Goal: Book appointment/travel/reservation

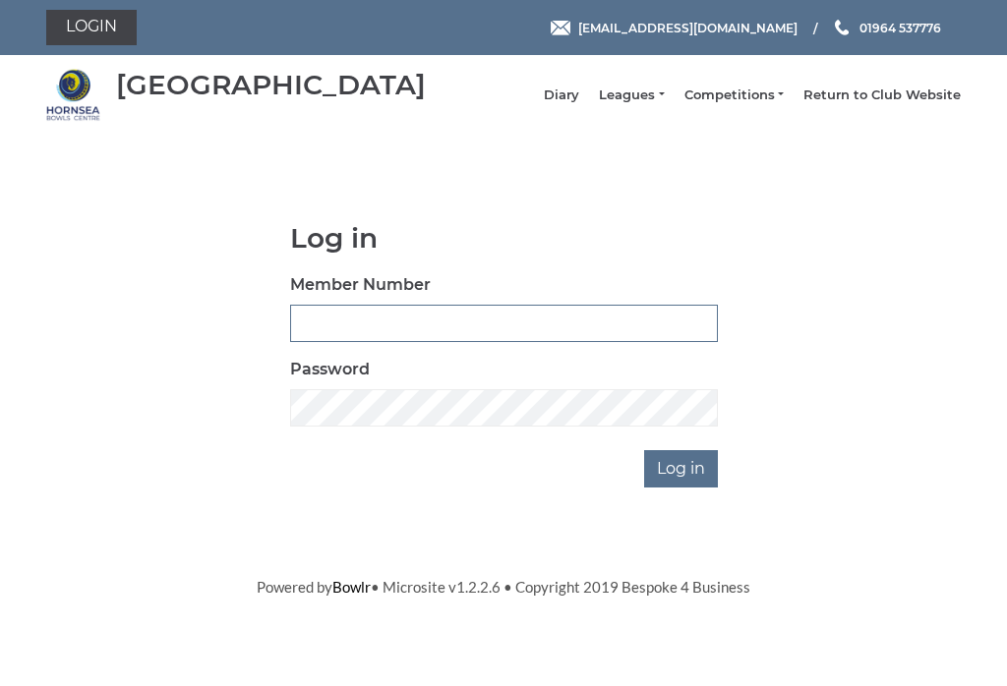
click at [336, 336] on input "Member Number" at bounding box center [504, 323] width 428 height 37
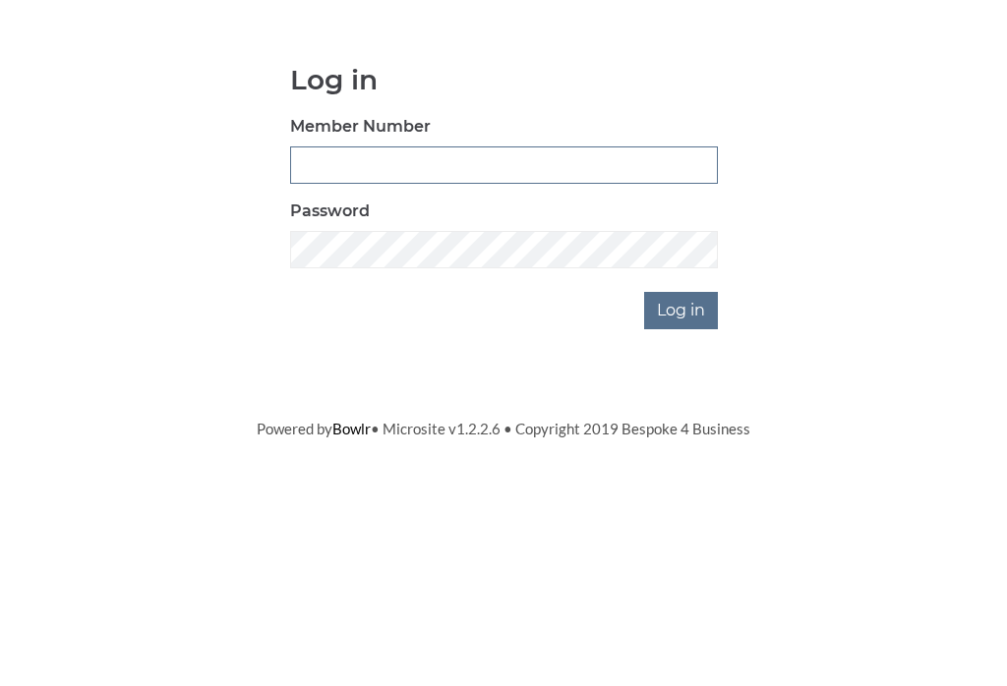
type input "1112"
click at [682, 450] on input "Log in" at bounding box center [681, 468] width 74 height 37
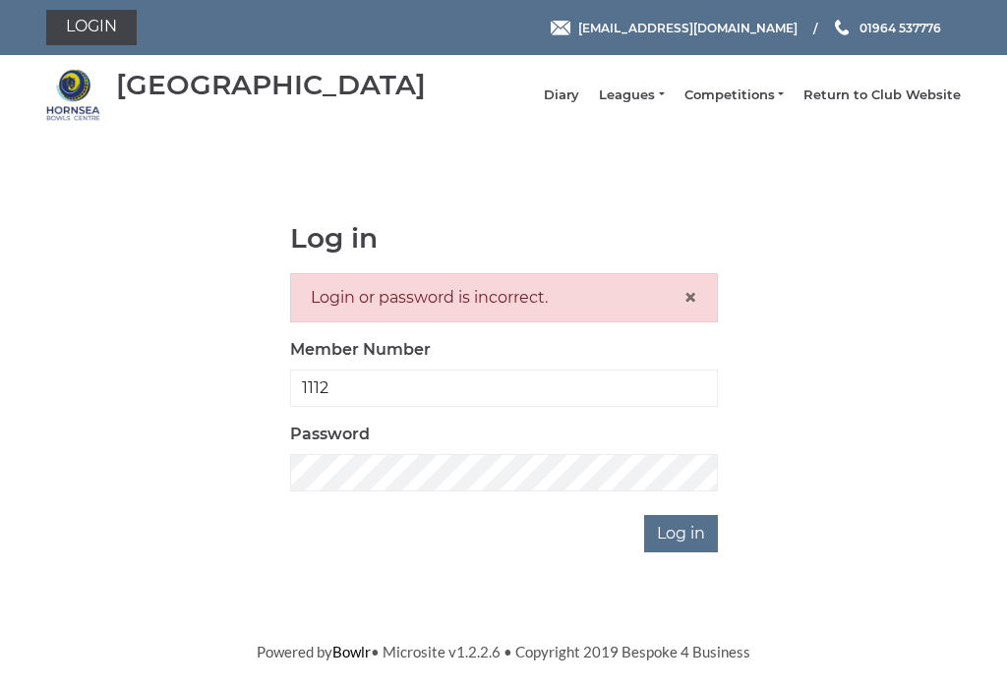
scroll to position [87, 0]
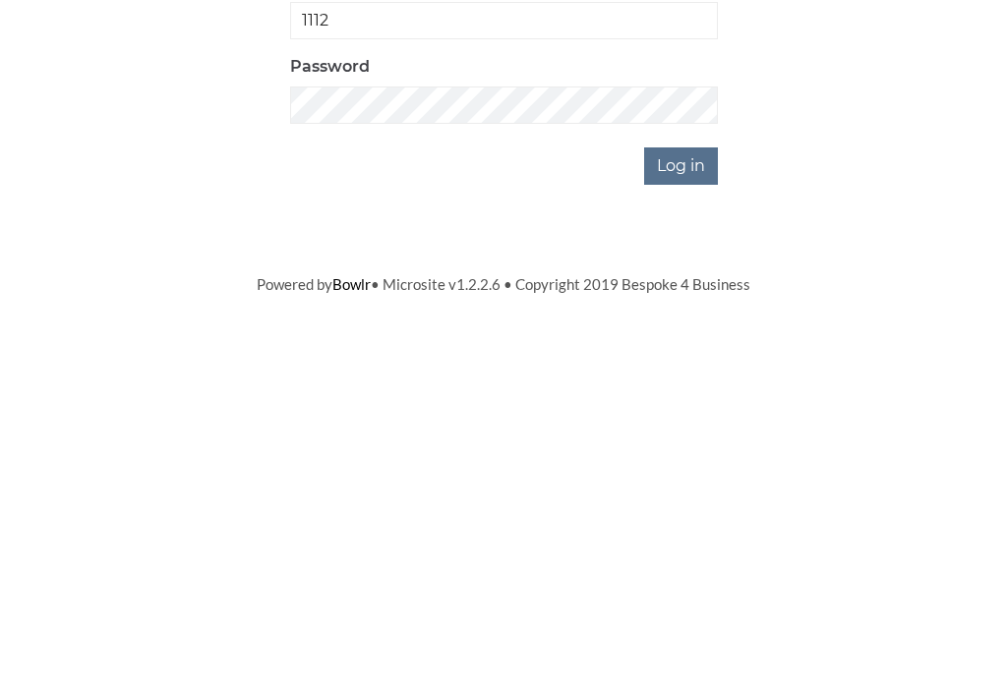
click at [688, 515] on input "Log in" at bounding box center [681, 533] width 74 height 37
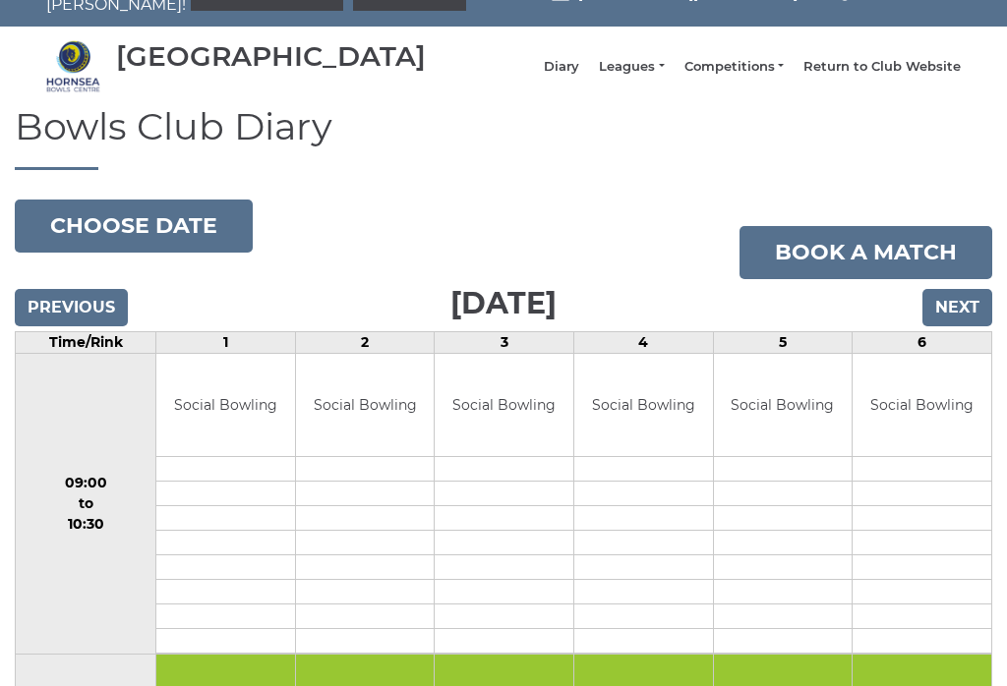
scroll to position [40, 0]
click at [964, 320] on input "Next" at bounding box center [957, 307] width 70 height 37
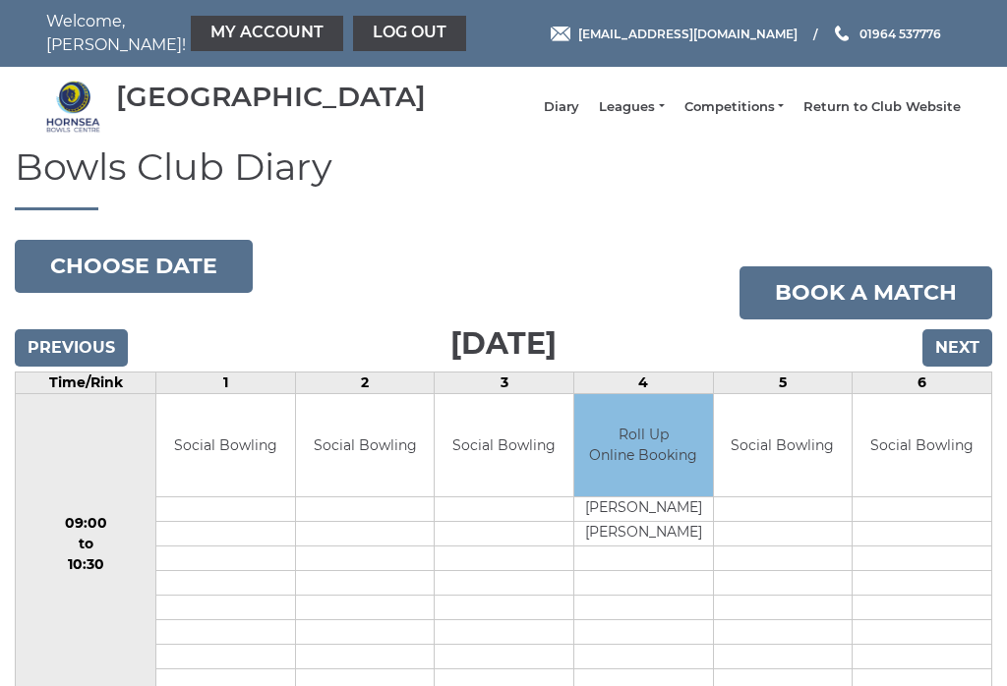
click at [948, 361] on input "Next" at bounding box center [957, 347] width 70 height 37
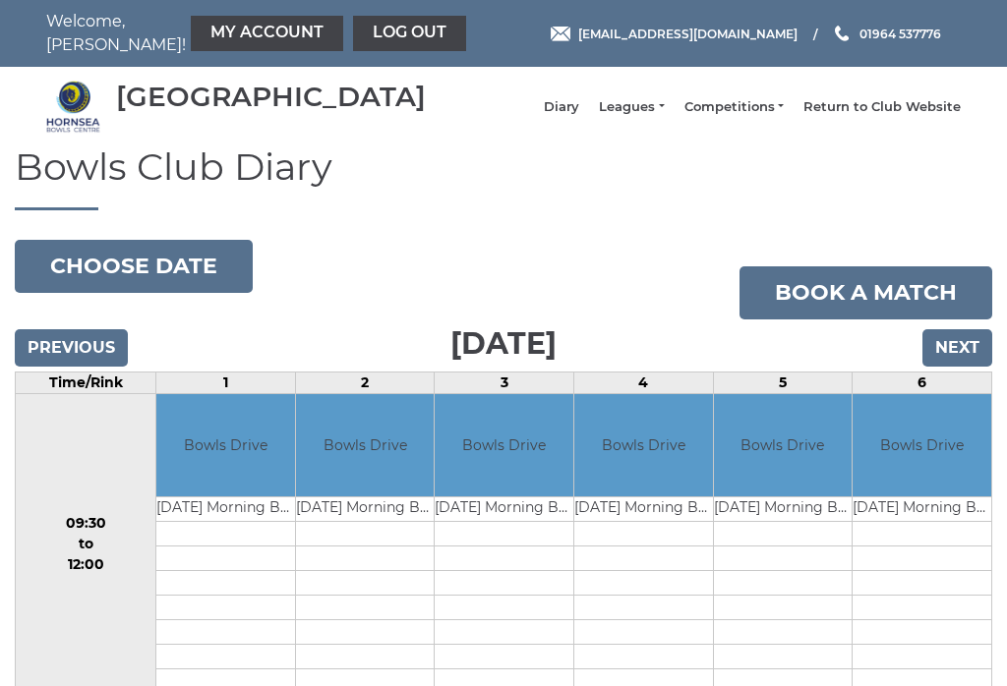
click at [953, 355] on input "Next" at bounding box center [957, 347] width 70 height 37
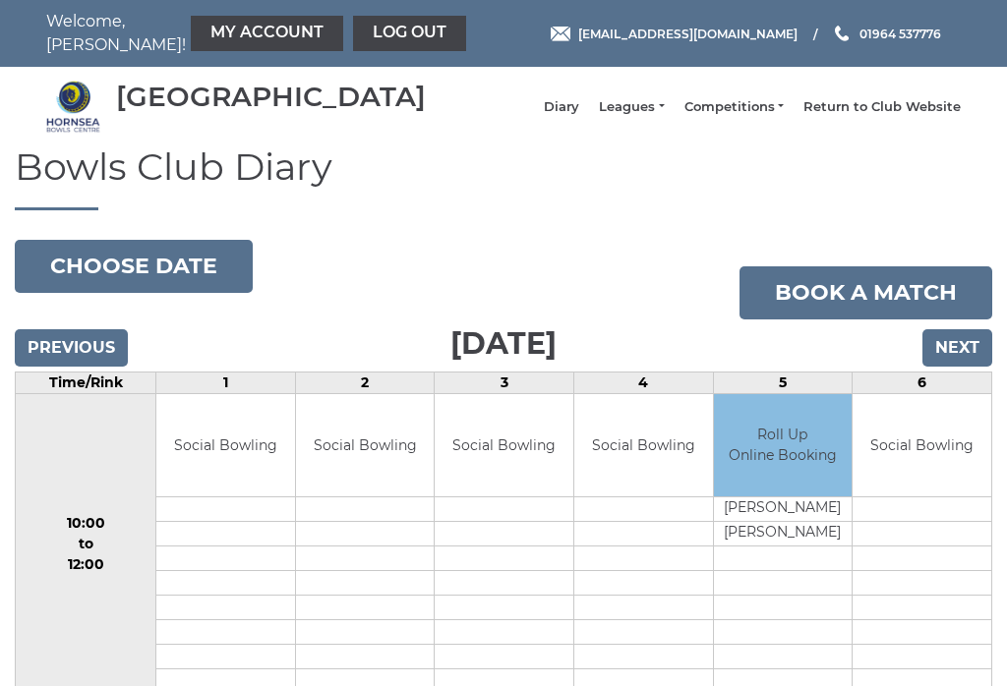
click at [960, 354] on input "Next" at bounding box center [957, 347] width 70 height 37
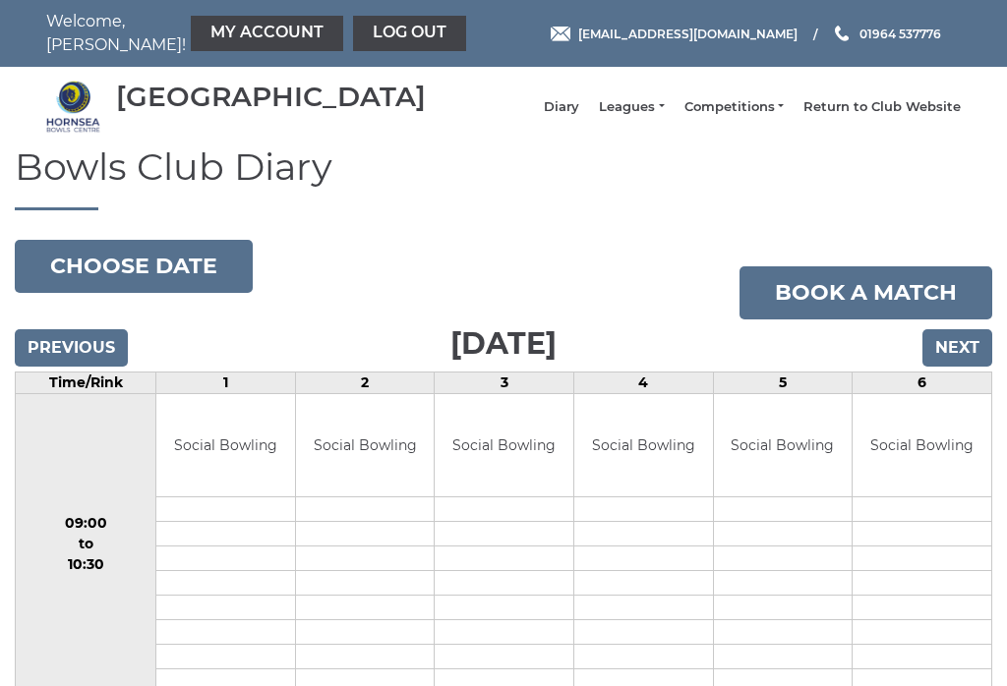
click at [957, 353] on input "Next" at bounding box center [957, 347] width 70 height 37
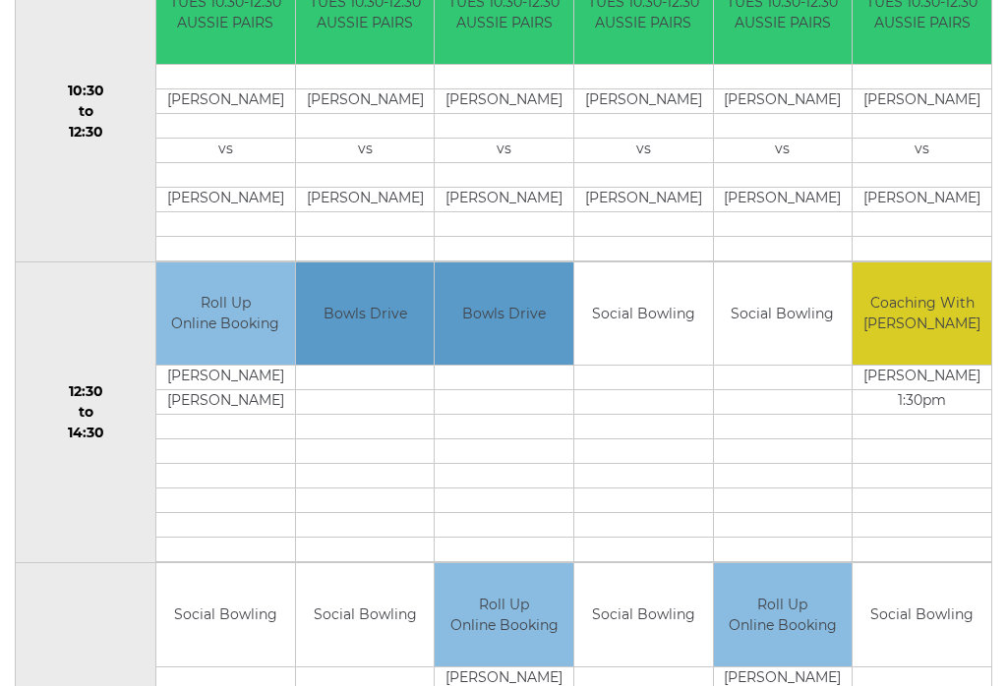
scroll to position [735, 0]
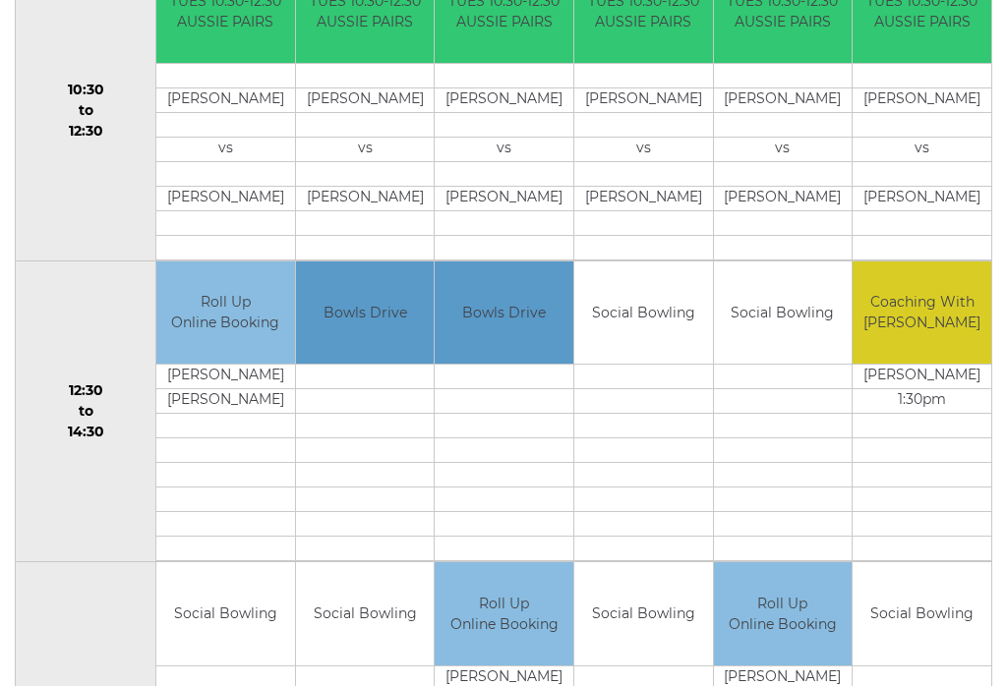
click at [670, 331] on td "Social Bowling" at bounding box center [643, 314] width 139 height 103
click at [674, 341] on td "Social Bowling" at bounding box center [643, 314] width 139 height 103
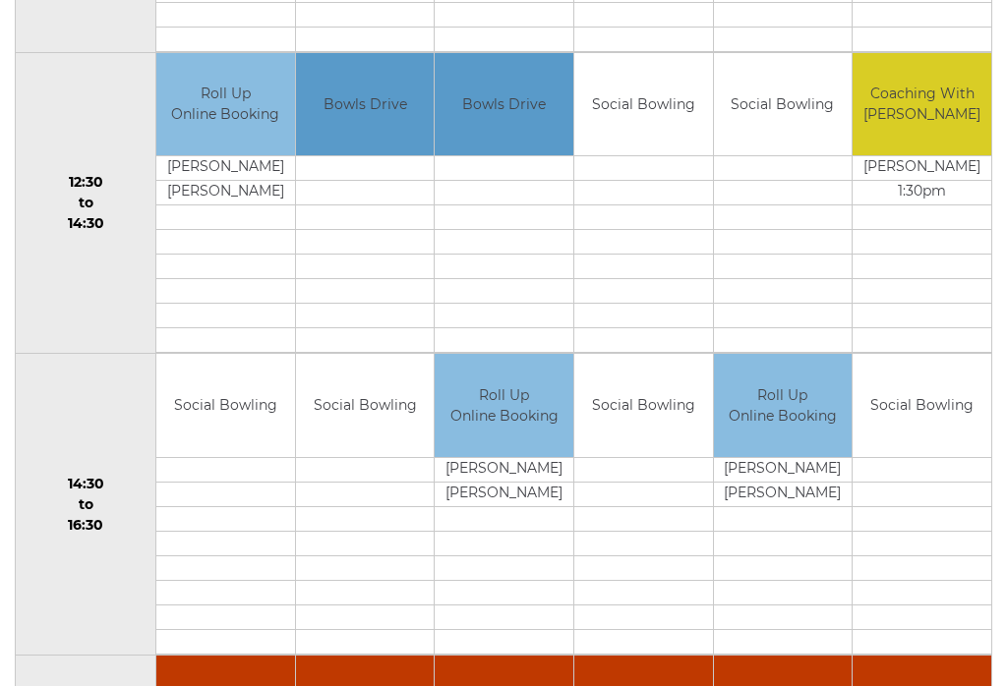
scroll to position [880, 0]
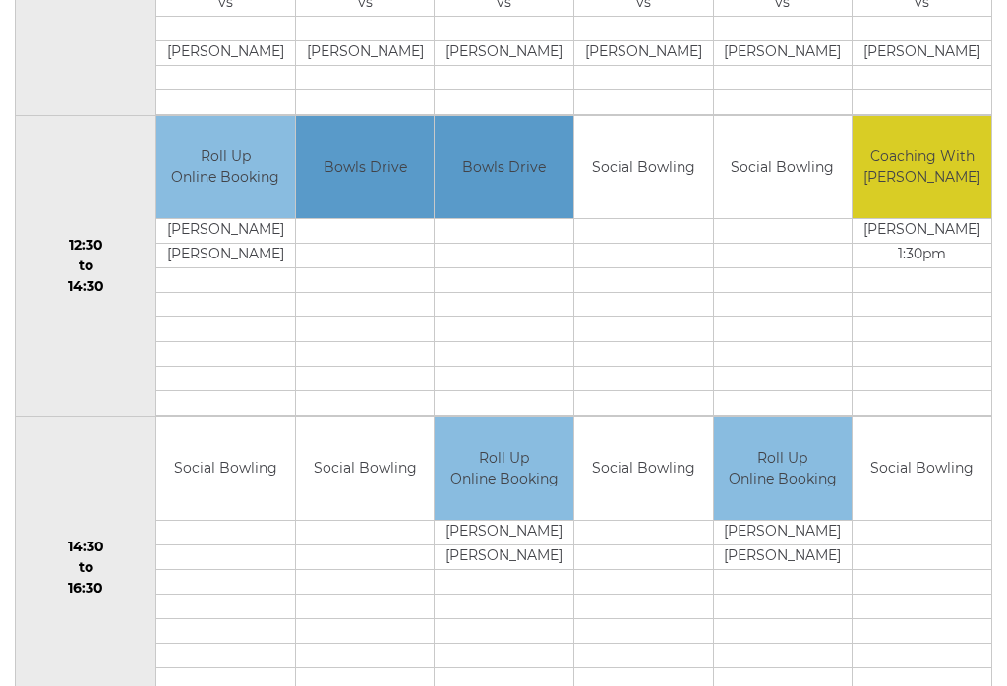
click at [662, 245] on td at bounding box center [643, 232] width 139 height 25
click at [662, 177] on td "Social Bowling" at bounding box center [643, 168] width 139 height 103
click at [660, 181] on td "Social Bowling" at bounding box center [643, 168] width 139 height 103
click at [662, 177] on td "Social Bowling" at bounding box center [643, 168] width 139 height 103
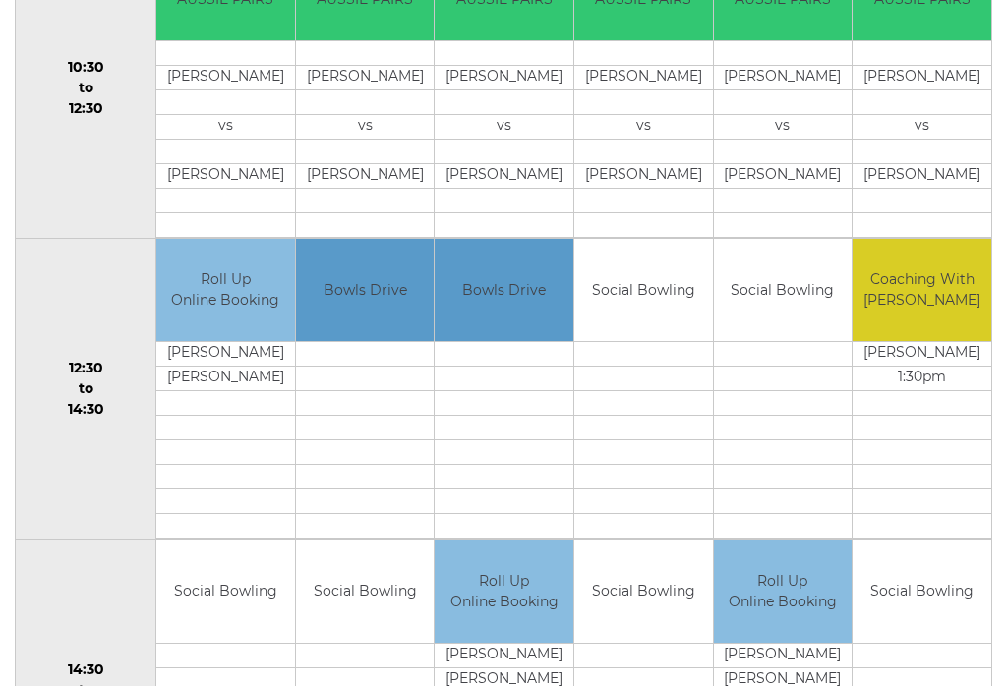
scroll to position [763, 0]
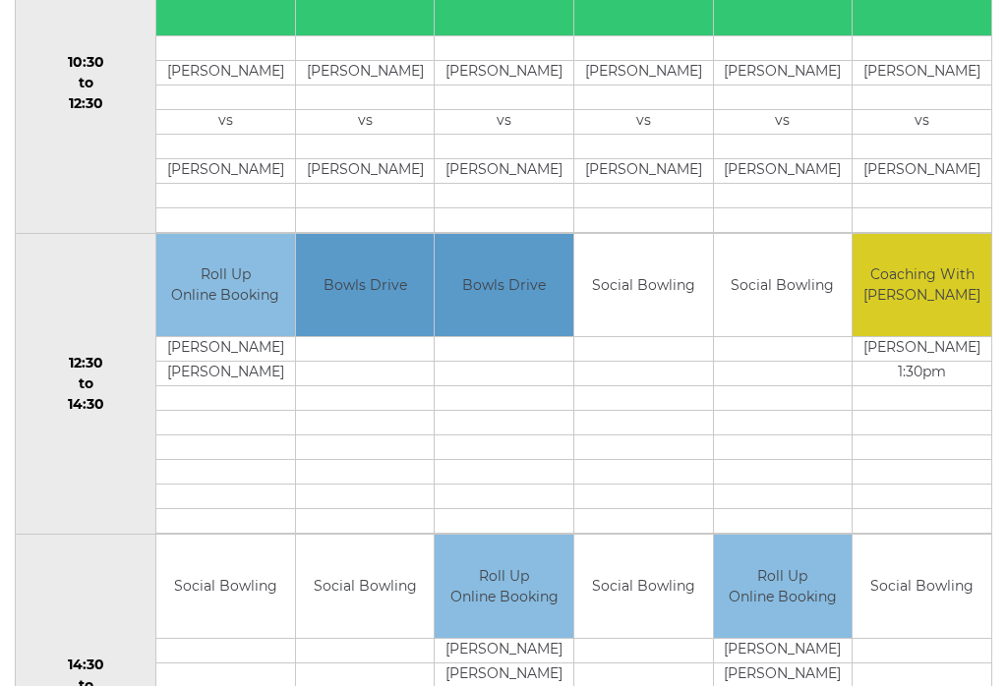
click at [636, 362] on td at bounding box center [643, 349] width 139 height 25
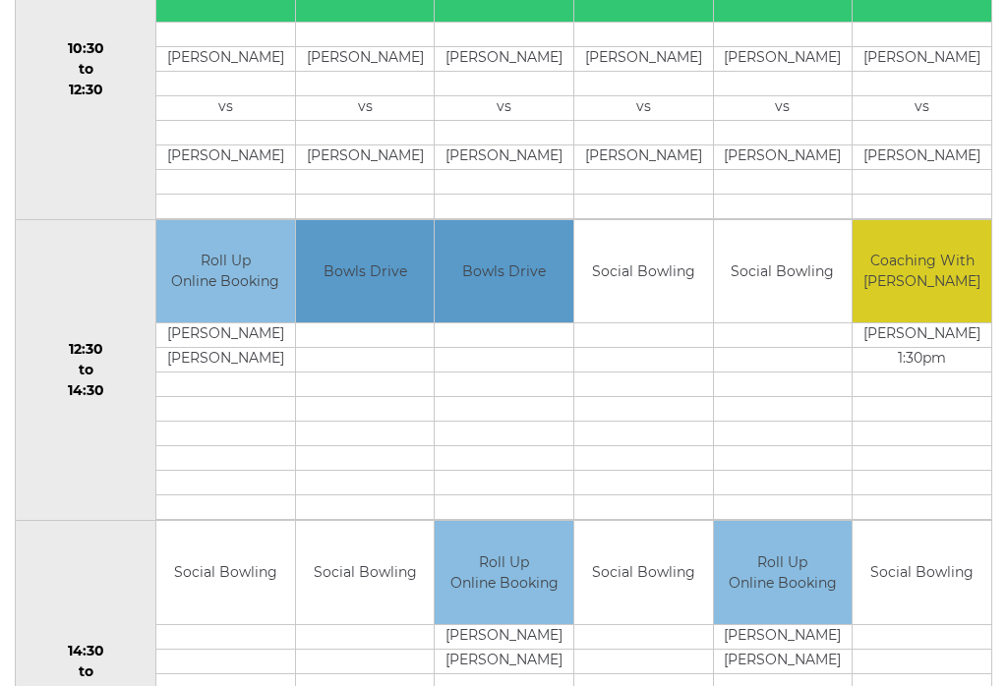
scroll to position [797, 0]
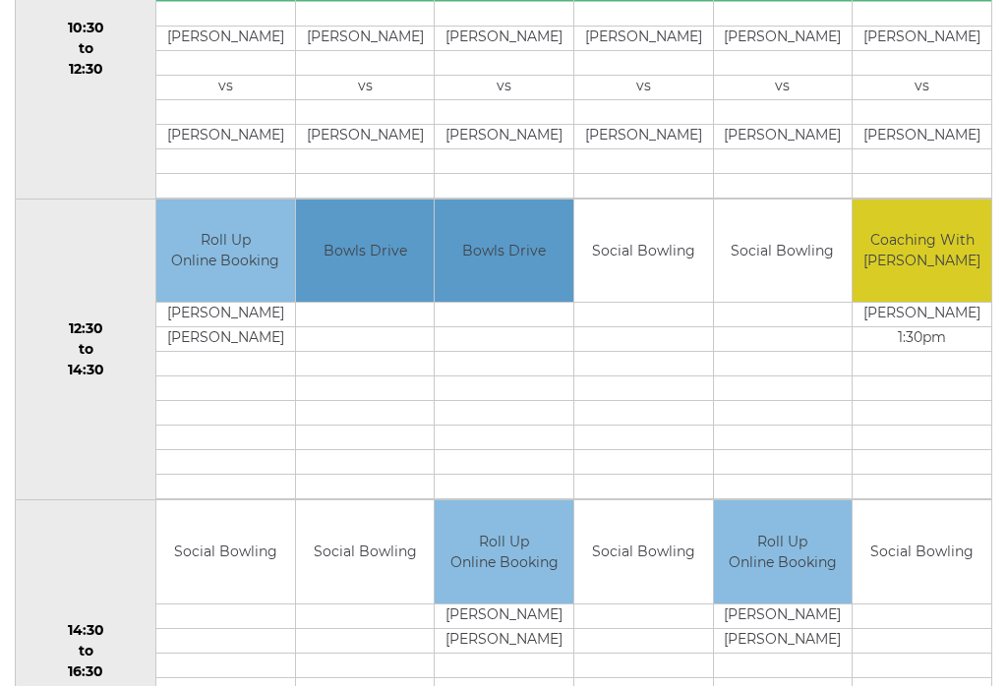
click at [71, 365] on td "12:30 to 14:30" at bounding box center [86, 351] width 141 height 302
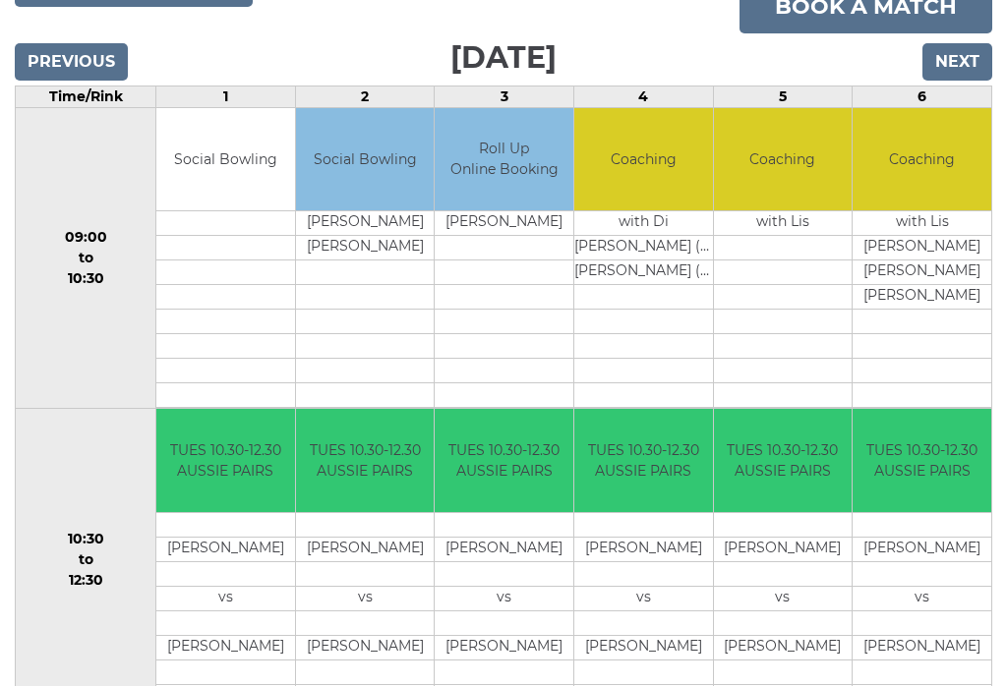
scroll to position [287, 0]
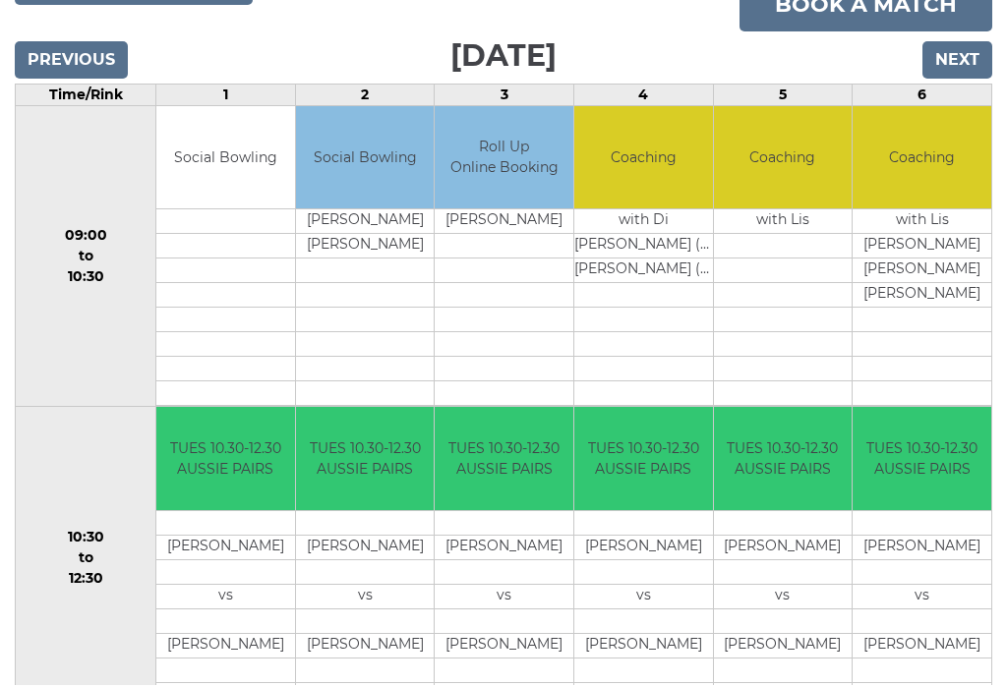
click at [881, 13] on link "Book a match" at bounding box center [866, 5] width 253 height 53
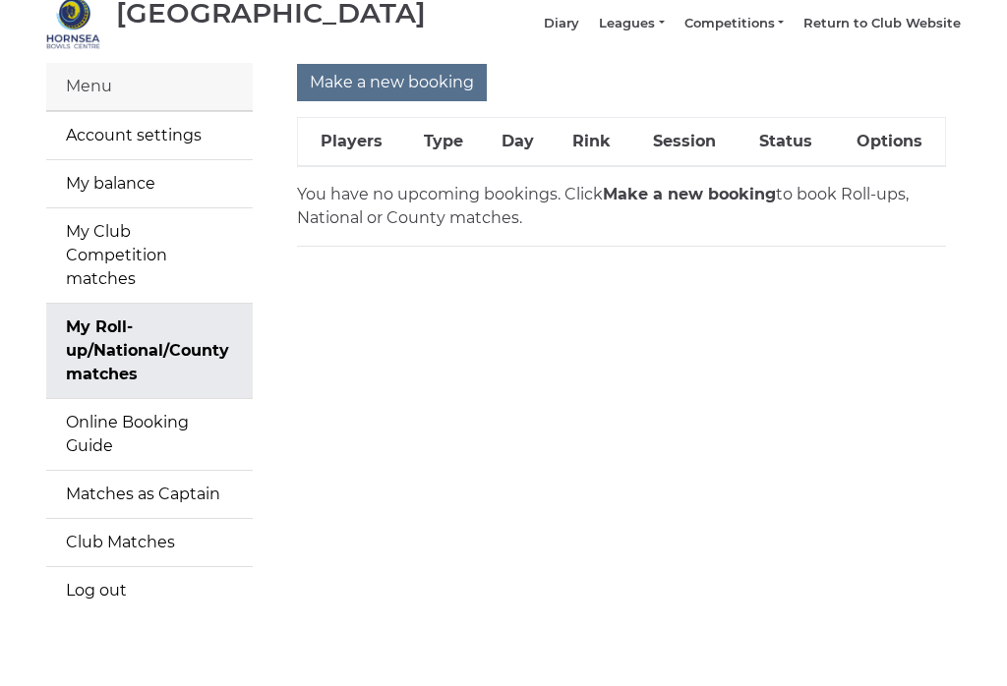
scroll to position [83, 0]
click at [74, 425] on link "Online Booking Guide" at bounding box center [149, 435] width 207 height 71
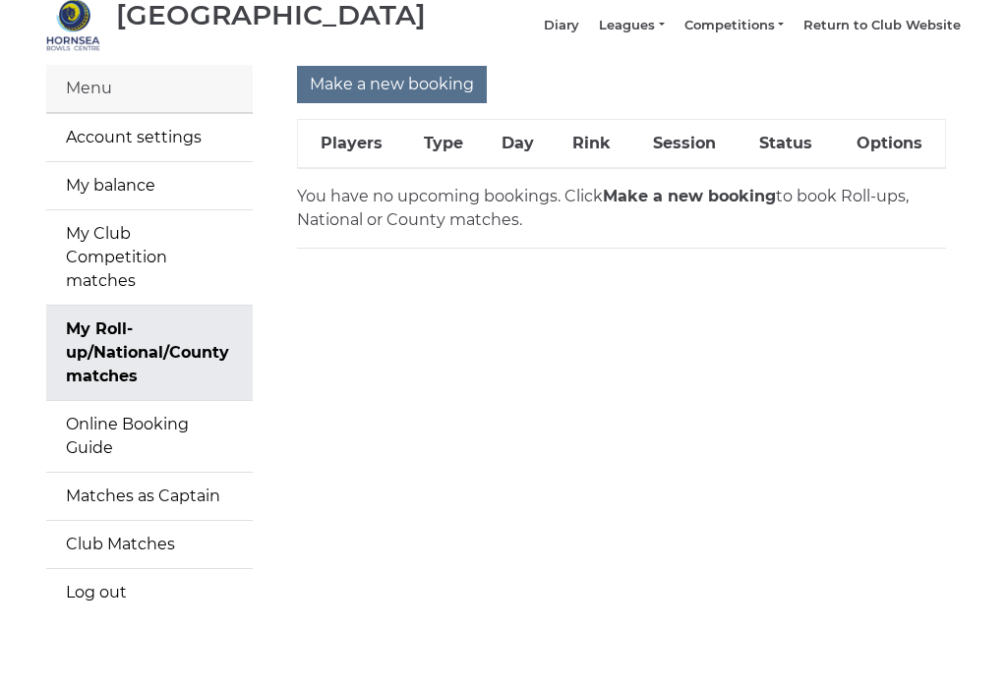
click at [451, 166] on th "Type" at bounding box center [444, 144] width 79 height 49
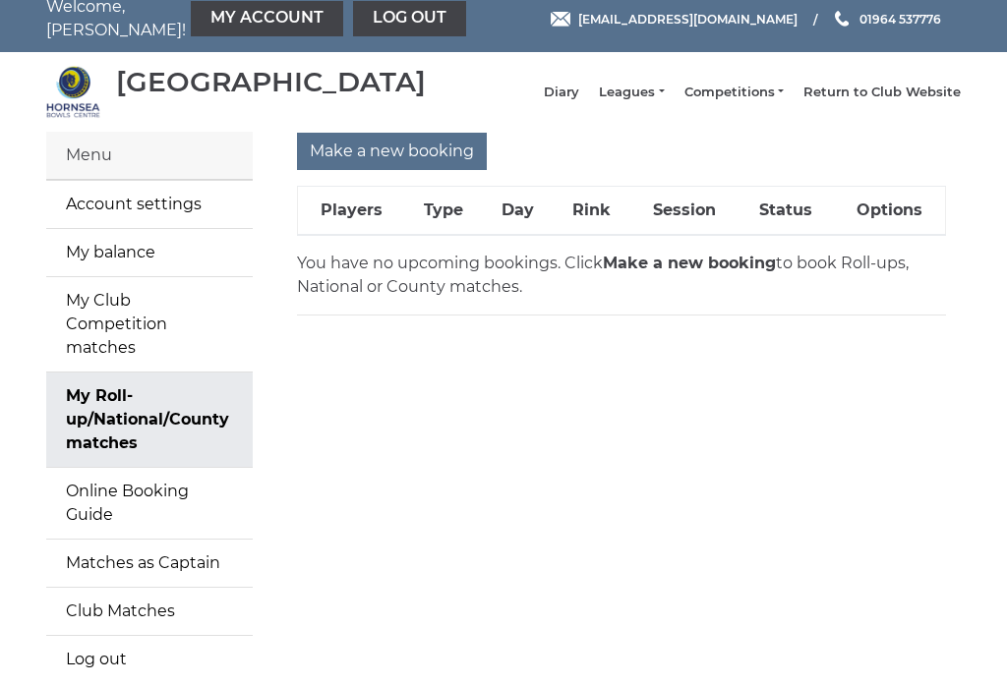
scroll to position [8, 0]
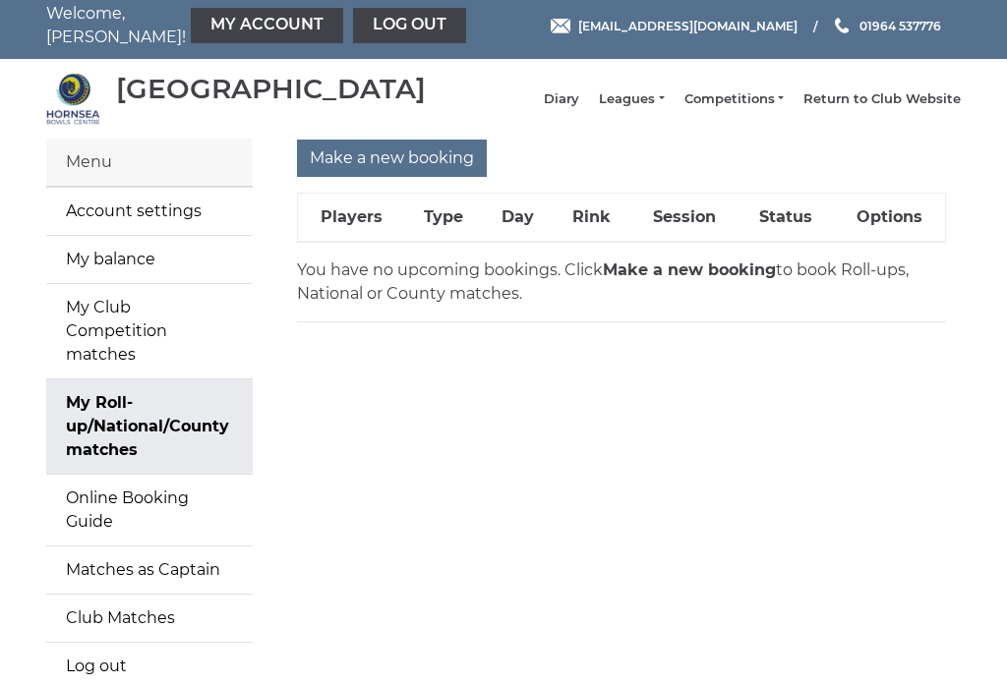
click at [901, 107] on link "Return to Club Website" at bounding box center [881, 99] width 157 height 18
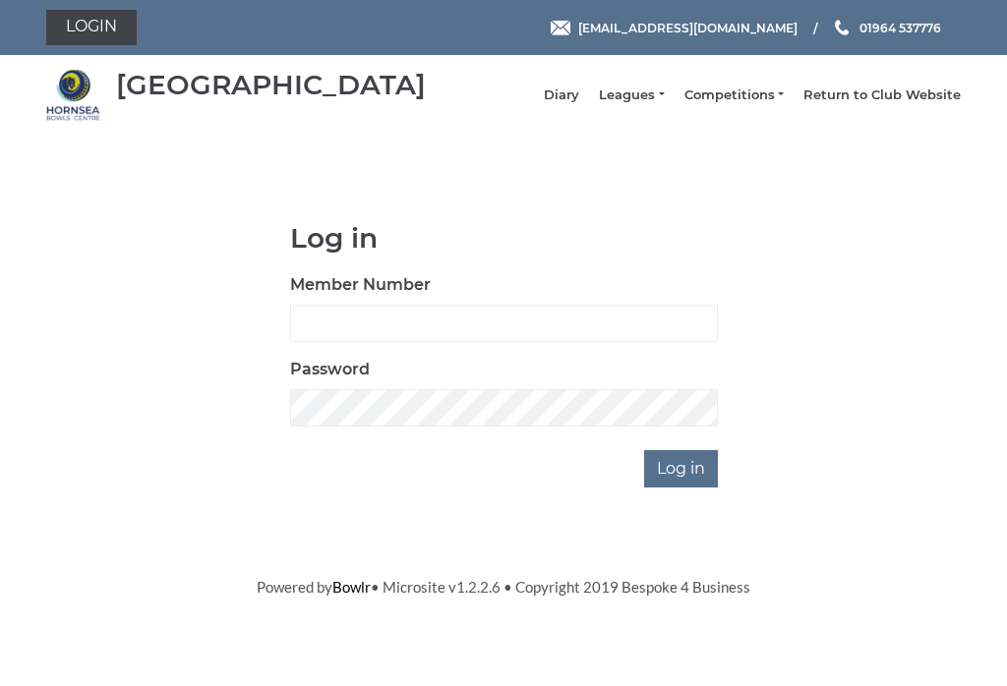
scroll to position [158, 0]
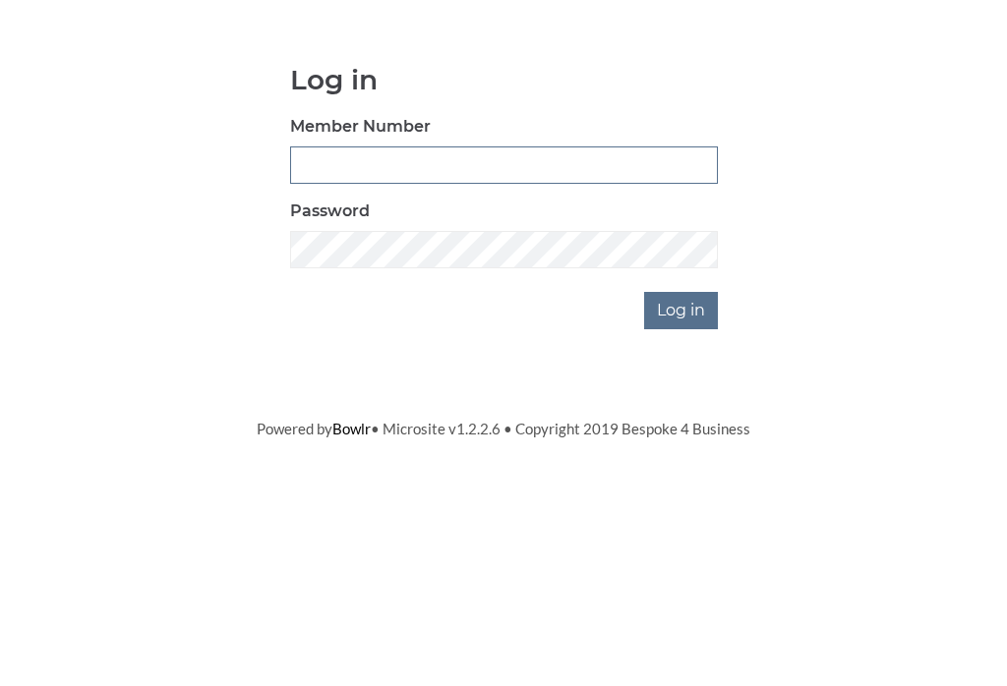
type input "1112"
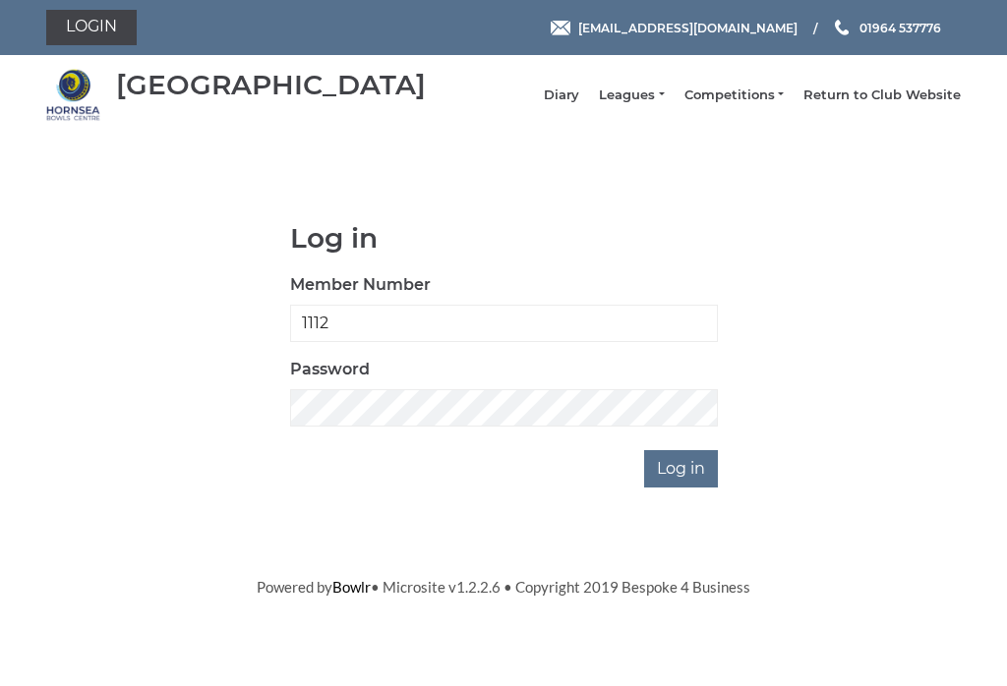
click at [695, 485] on input "Log in" at bounding box center [681, 468] width 74 height 37
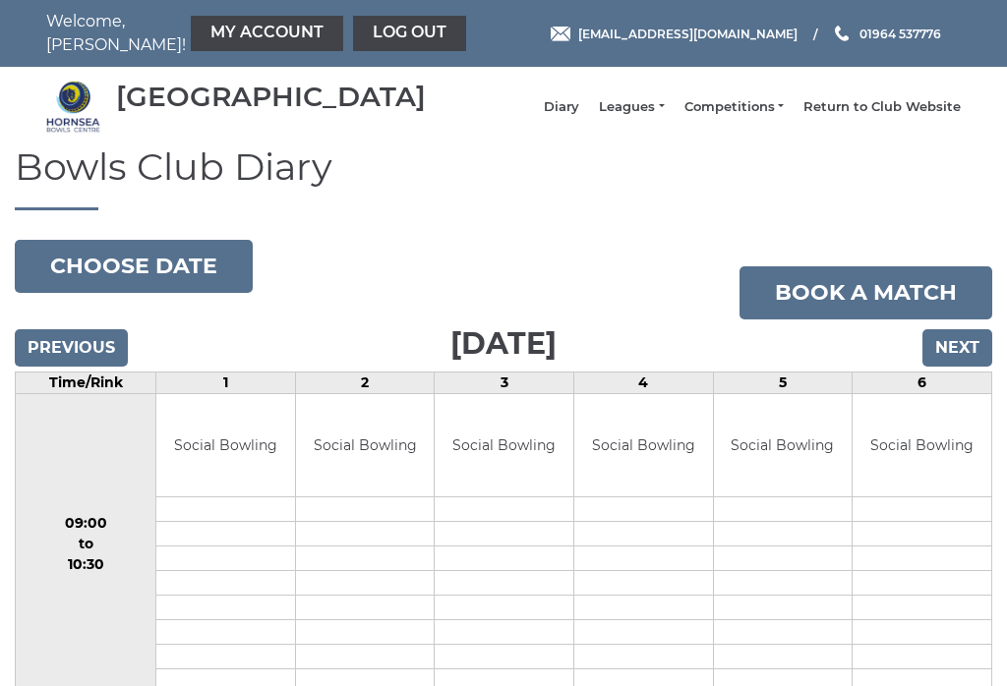
click at [88, 272] on button "Choose date" at bounding box center [134, 266] width 238 height 53
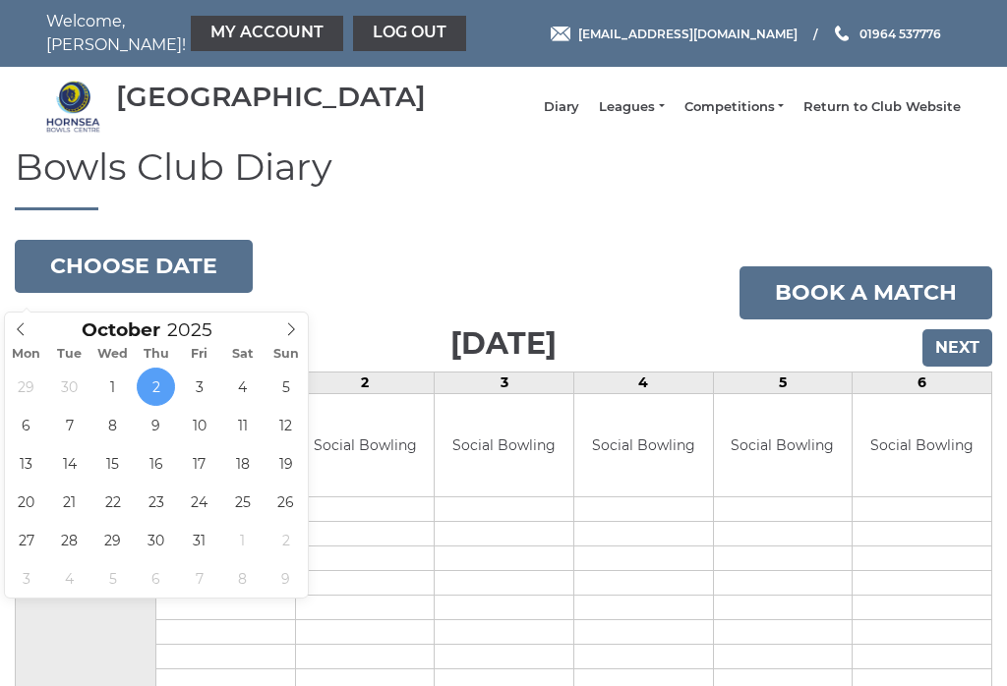
type input "[DATE]"
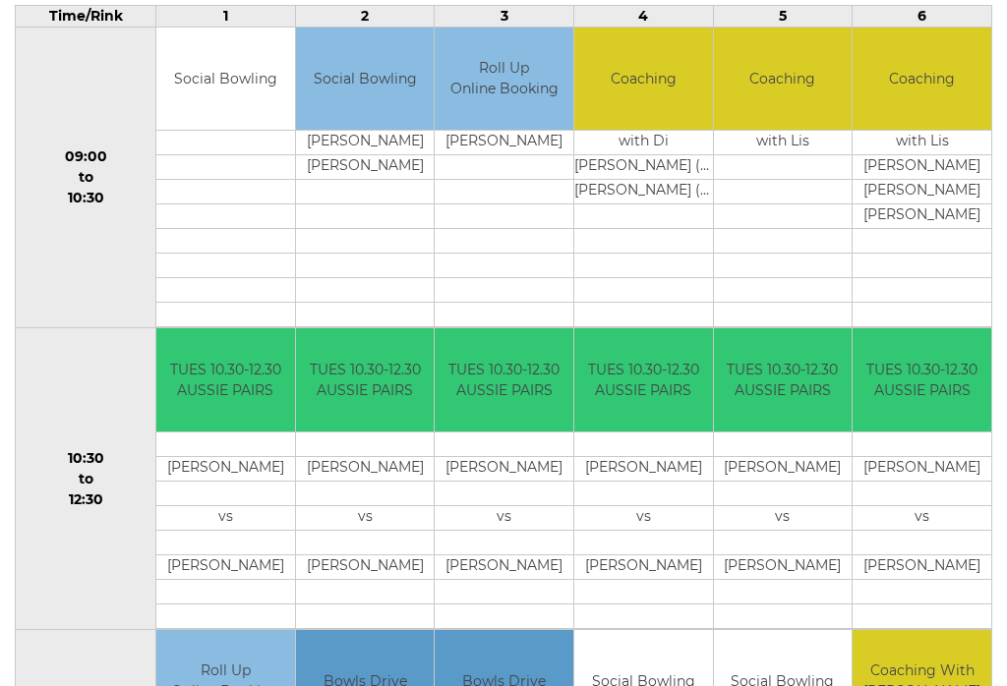
scroll to position [366, 0]
click at [216, 106] on td "Social Bowling" at bounding box center [225, 80] width 139 height 103
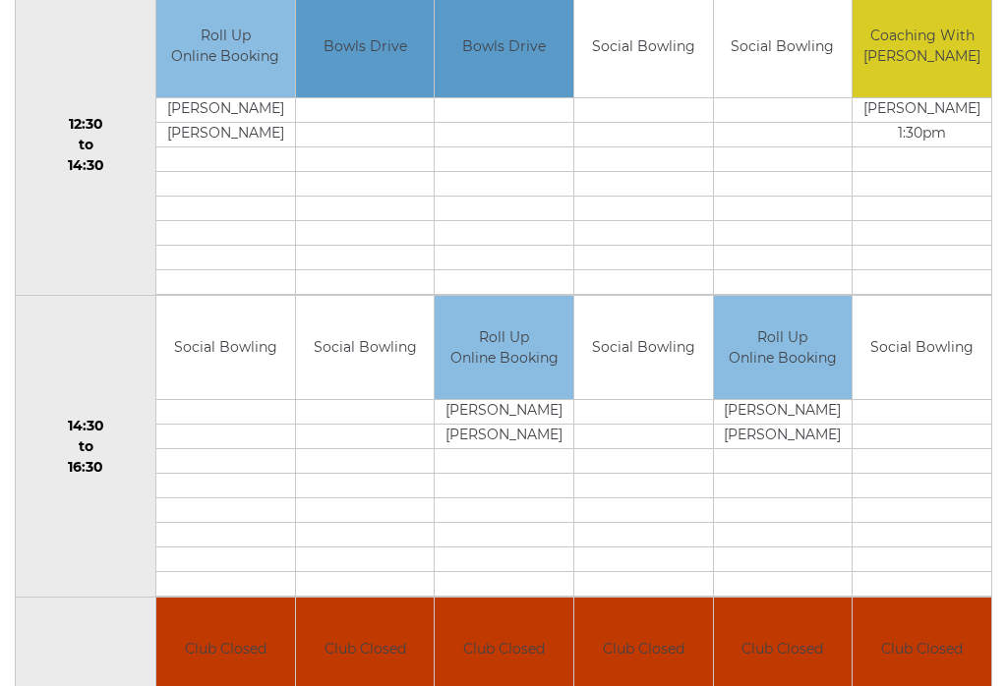
scroll to position [982, 0]
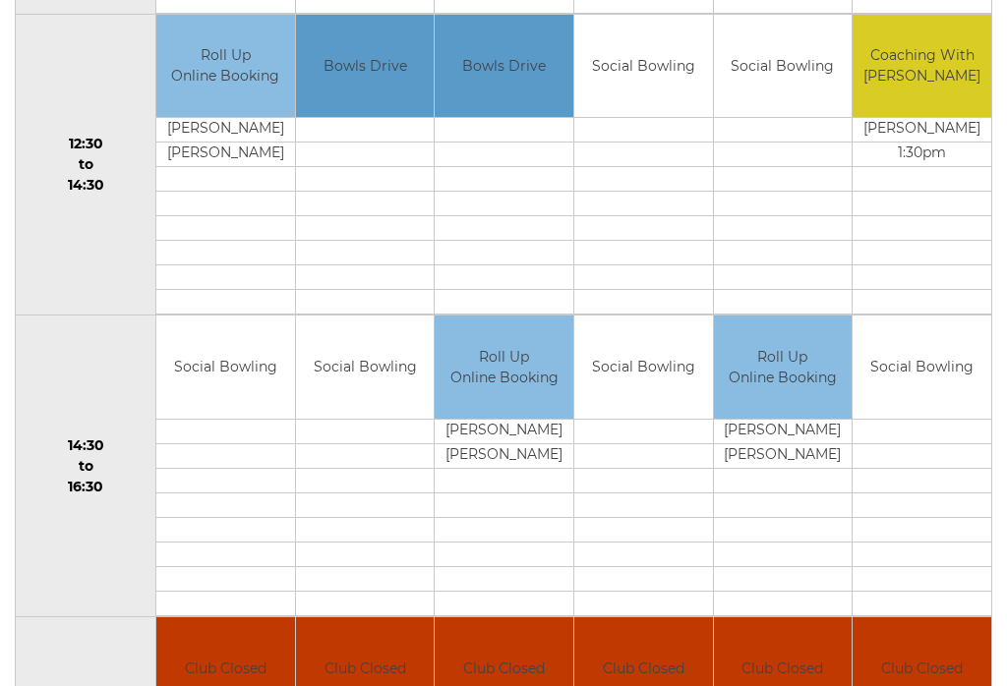
click at [210, 207] on td at bounding box center [225, 204] width 139 height 25
click at [206, 257] on td at bounding box center [225, 253] width 139 height 25
click at [84, 184] on td "12:30 to 14:30" at bounding box center [86, 165] width 141 height 302
click at [205, 98] on td "Roll Up Online Booking" at bounding box center [225, 66] width 139 height 103
click at [207, 77] on td "Roll Up Online Booking" at bounding box center [225, 66] width 139 height 103
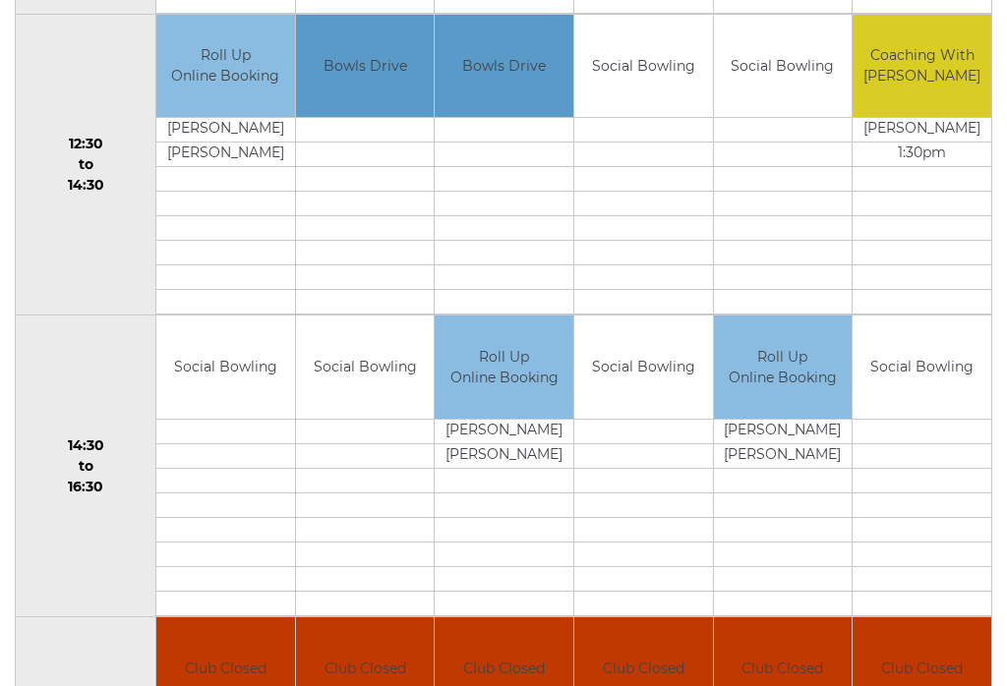
click at [767, 118] on td "Social Bowling" at bounding box center [783, 66] width 139 height 103
click at [792, 86] on td "Social Bowling" at bounding box center [783, 66] width 139 height 103
click at [798, 82] on td "Social Bowling" at bounding box center [783, 66] width 139 height 103
click at [796, 166] on td at bounding box center [783, 155] width 139 height 25
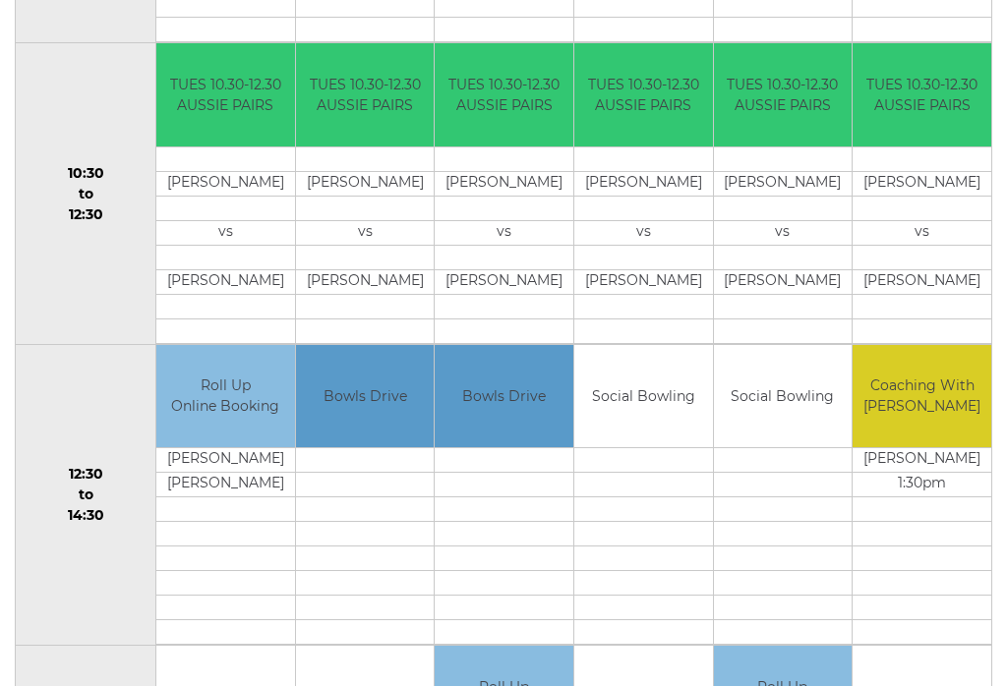
scroll to position [650, 0]
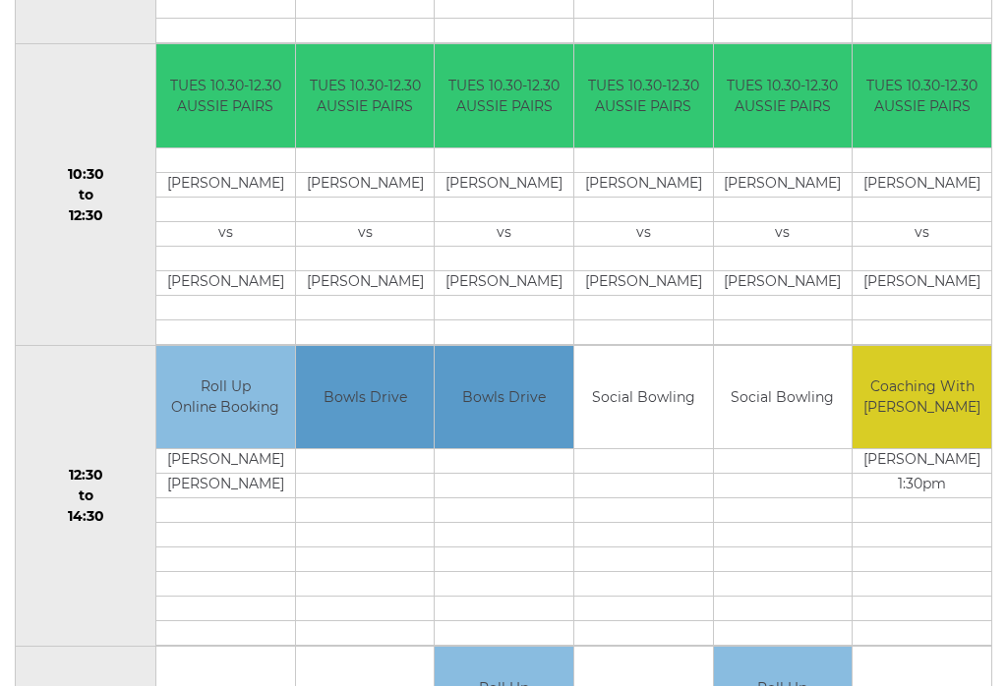
click at [800, 379] on td "Social Bowling" at bounding box center [783, 398] width 139 height 103
click at [802, 396] on td "Social Bowling" at bounding box center [783, 398] width 139 height 103
click at [809, 377] on td "Social Bowling" at bounding box center [783, 398] width 139 height 103
click at [834, 264] on td at bounding box center [783, 259] width 139 height 25
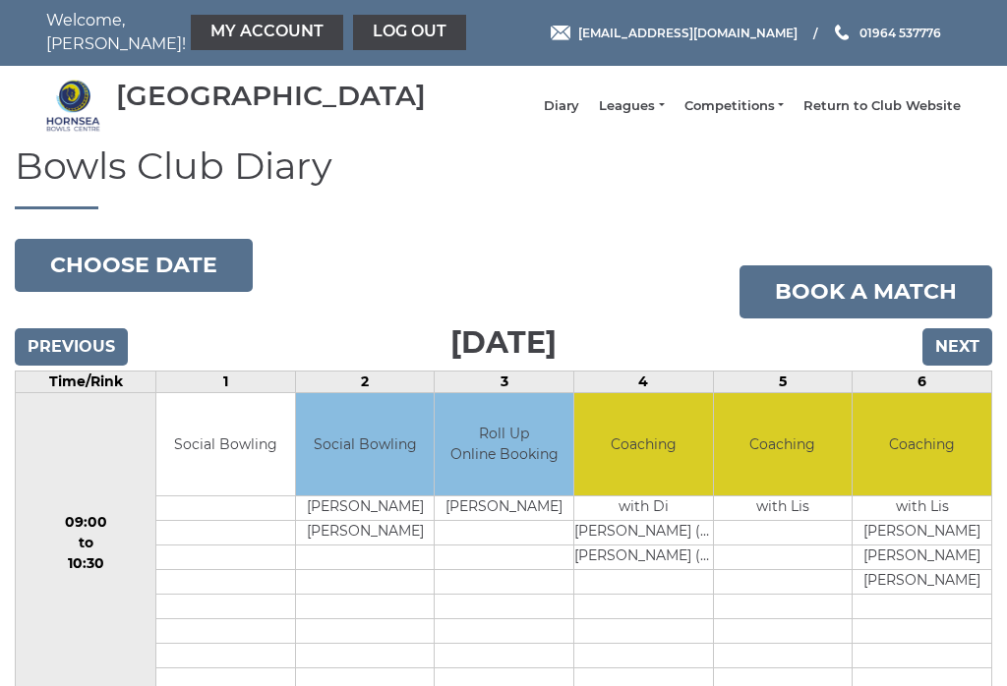
scroll to position [0, 0]
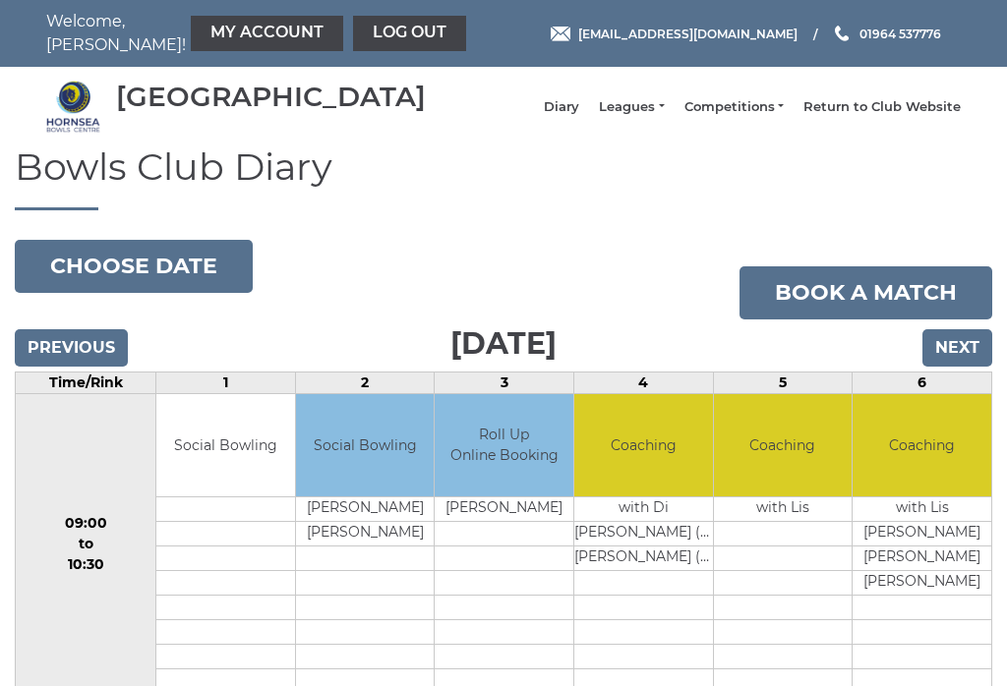
click at [900, 306] on link "Book a match" at bounding box center [866, 293] width 253 height 53
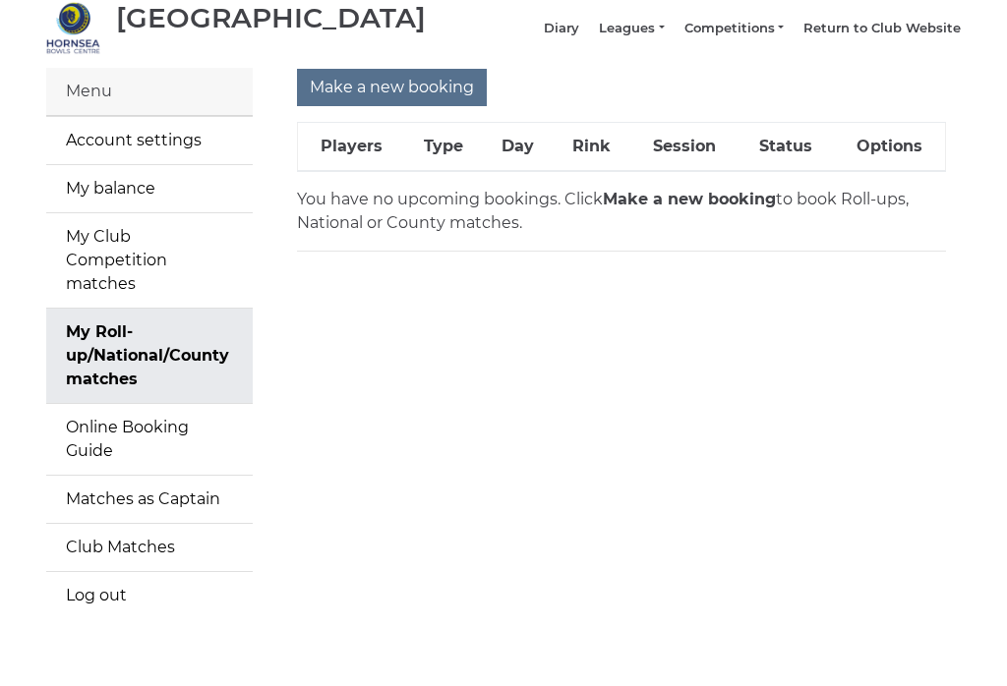
scroll to position [83, 0]
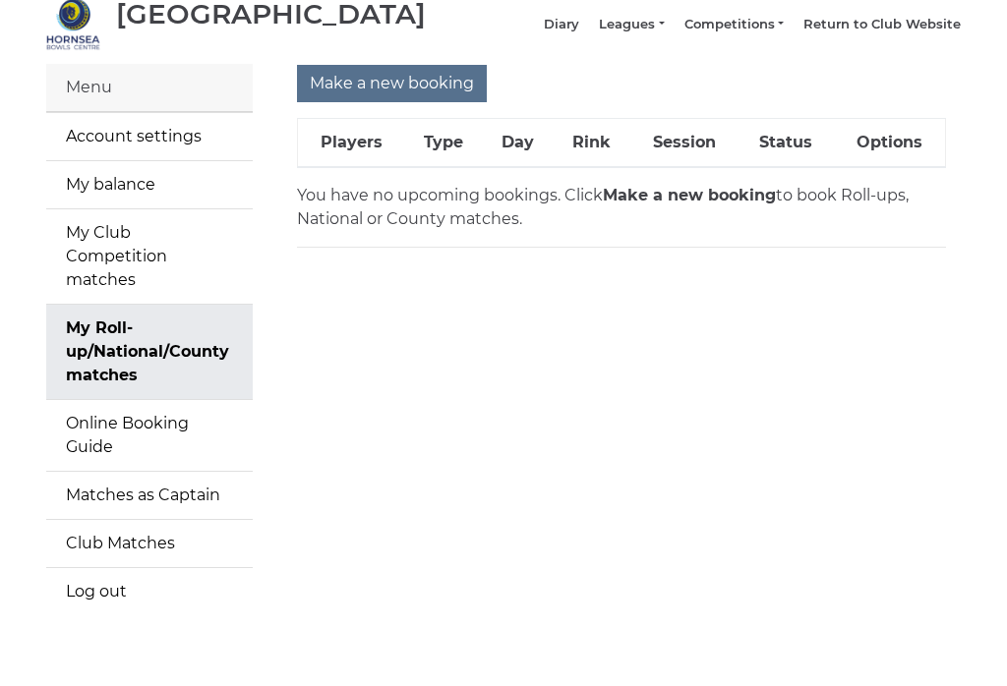
click at [103, 420] on link "Online Booking Guide" at bounding box center [149, 435] width 207 height 71
